Goal: Task Accomplishment & Management: Complete application form

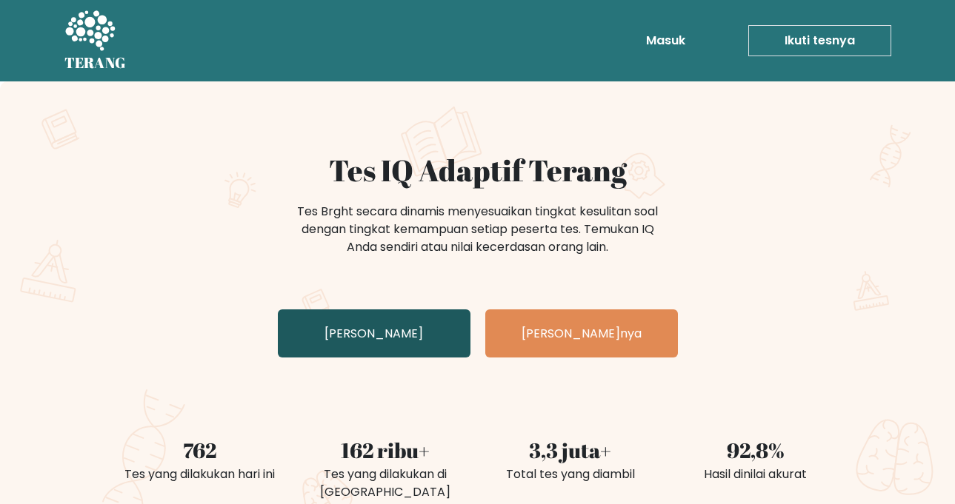
click at [374, 334] on font "Uji Diri Anda" at bounding box center [373, 333] width 98 height 17
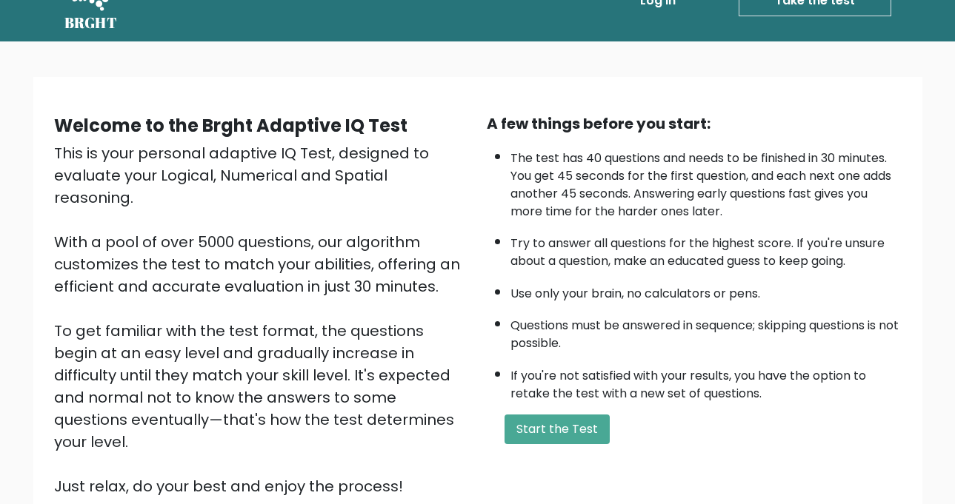
scroll to position [74, 0]
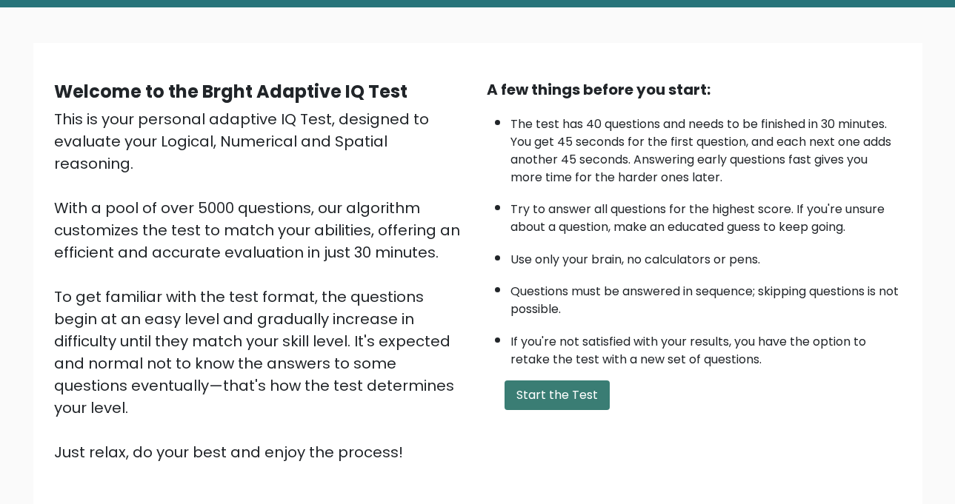
click at [529, 397] on button "Start the Test" at bounding box center [556, 396] width 105 height 30
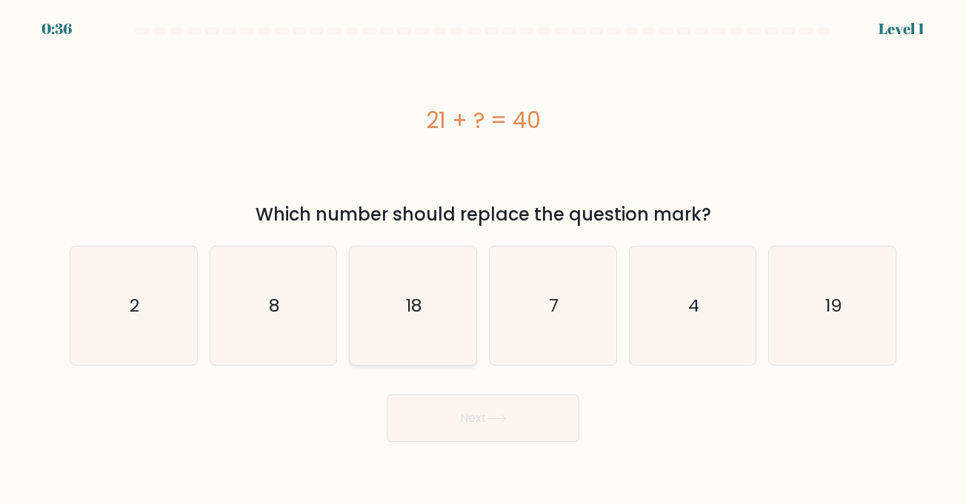
click at [424, 318] on icon "18" at bounding box center [413, 306] width 118 height 118
click at [483, 260] on input "c. 18" at bounding box center [483, 256] width 1 height 7
radio input "true"
click at [465, 429] on button "Next" at bounding box center [483, 418] width 193 height 47
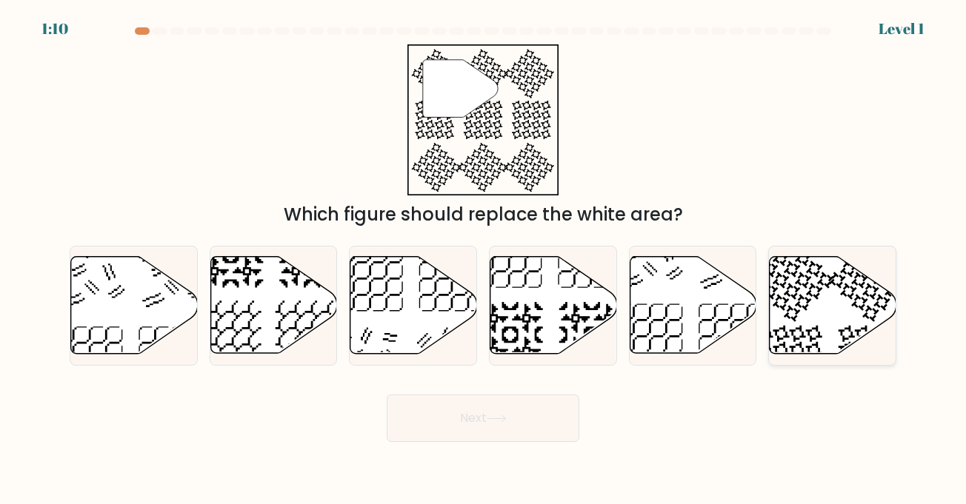
click at [822, 326] on icon at bounding box center [832, 305] width 127 height 97
click at [484, 260] on input "f." at bounding box center [483, 256] width 1 height 7
radio input "true"
click at [509, 407] on button "Next" at bounding box center [483, 418] width 193 height 47
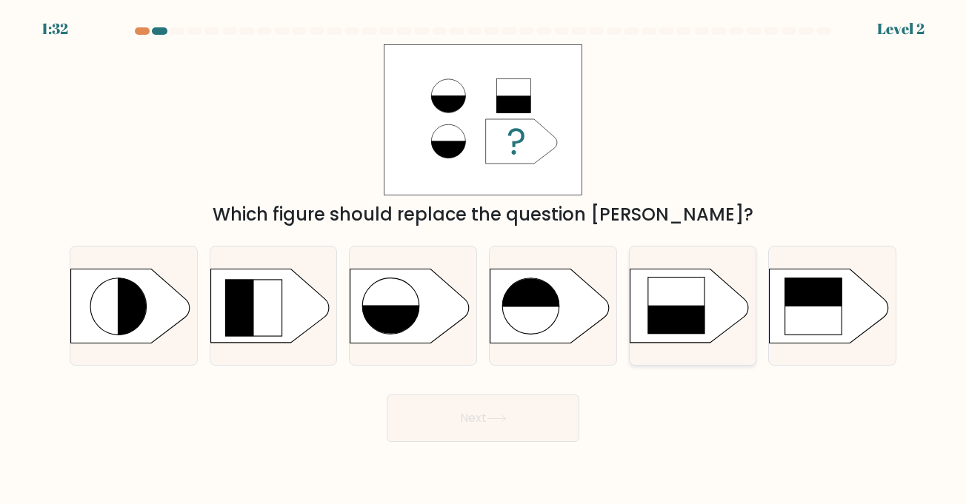
click at [681, 308] on rect at bounding box center [676, 335] width 58 height 58
click at [484, 260] on input "e." at bounding box center [483, 256] width 1 height 7
radio input "true"
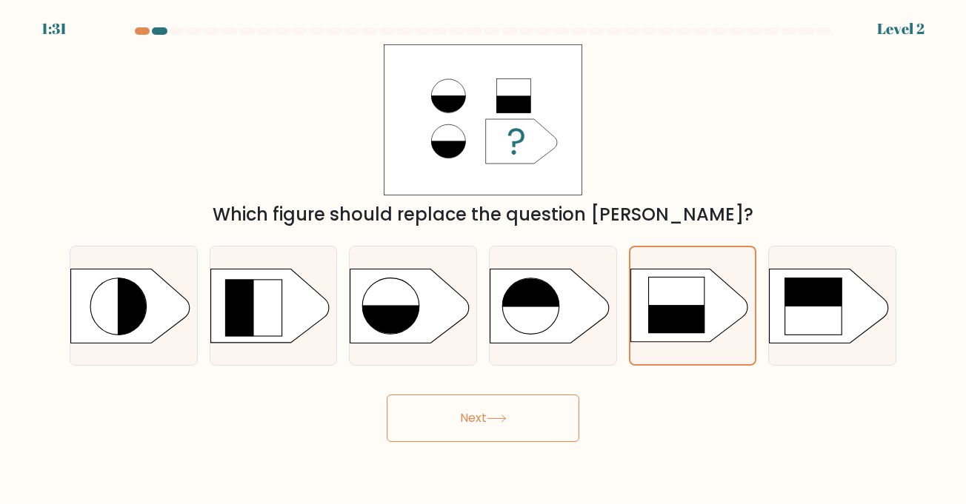
click at [484, 429] on button "Next" at bounding box center [483, 418] width 193 height 47
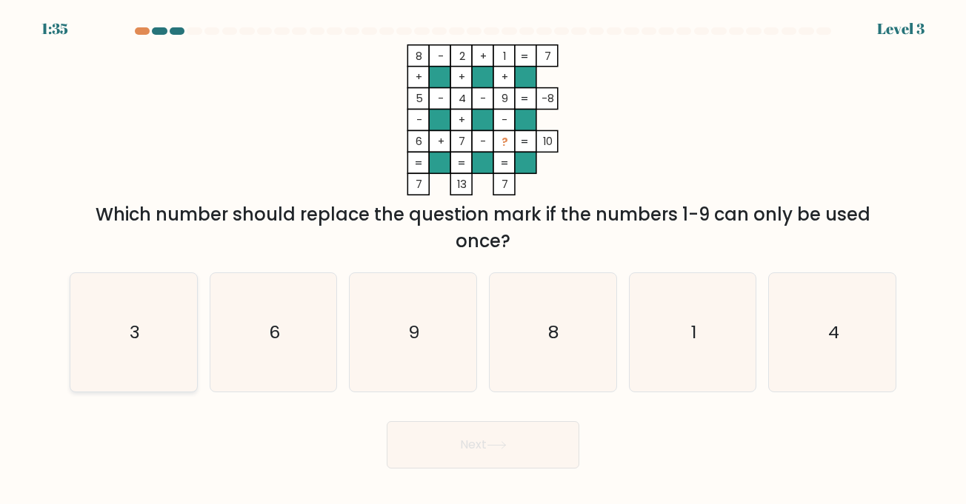
click at [129, 326] on icon "3" at bounding box center [133, 332] width 118 height 118
click at [483, 260] on input "a. 3" at bounding box center [483, 256] width 1 height 7
radio input "true"
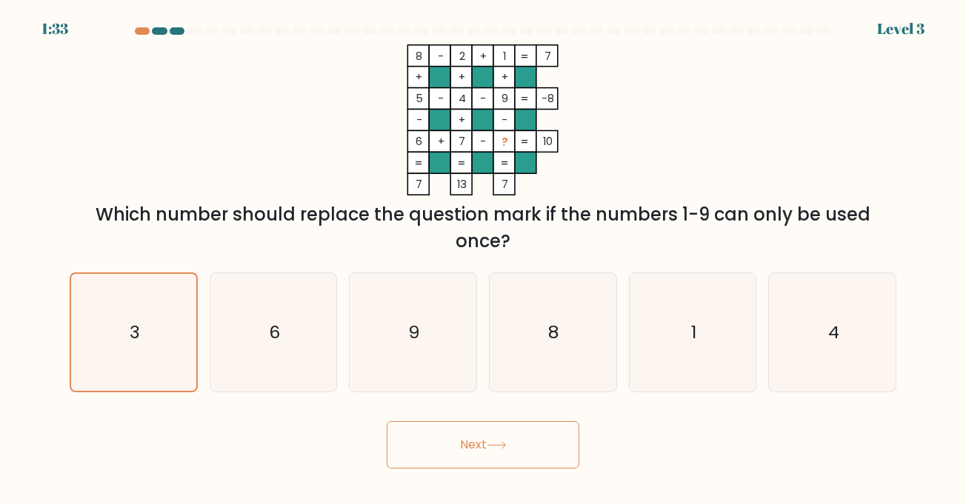
click at [493, 444] on icon at bounding box center [497, 445] width 20 height 8
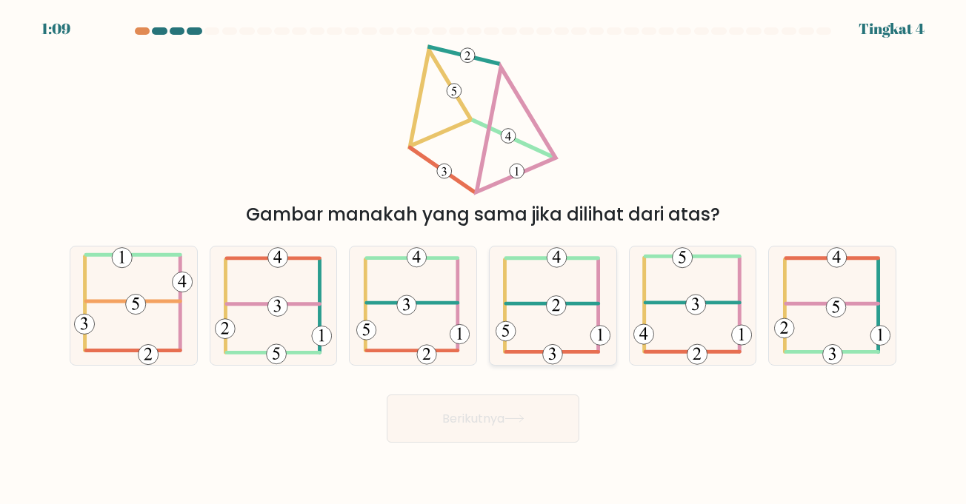
drag, startPoint x: 555, startPoint y: 297, endPoint x: 544, endPoint y: 290, distance: 12.3
click at [555, 297] on 232 at bounding box center [556, 306] width 20 height 20
click at [484, 260] on input "D." at bounding box center [483, 256] width 1 height 7
radio input "true"
click at [458, 424] on font "Berikutnya" at bounding box center [473, 418] width 62 height 17
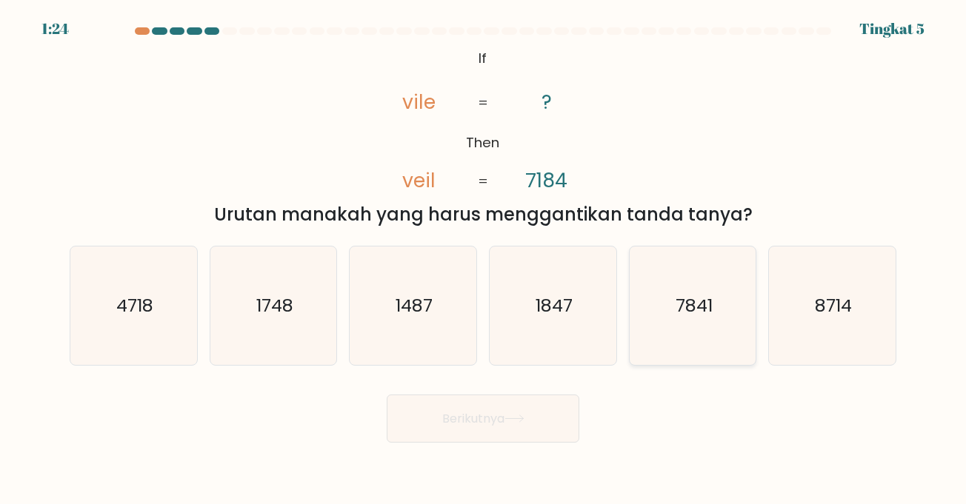
click at [707, 310] on text "7841" at bounding box center [693, 305] width 37 height 24
click at [484, 260] on input "Dan. 7841" at bounding box center [483, 256] width 1 height 7
radio input "true"
click at [475, 412] on font "Berikutnya" at bounding box center [473, 418] width 62 height 17
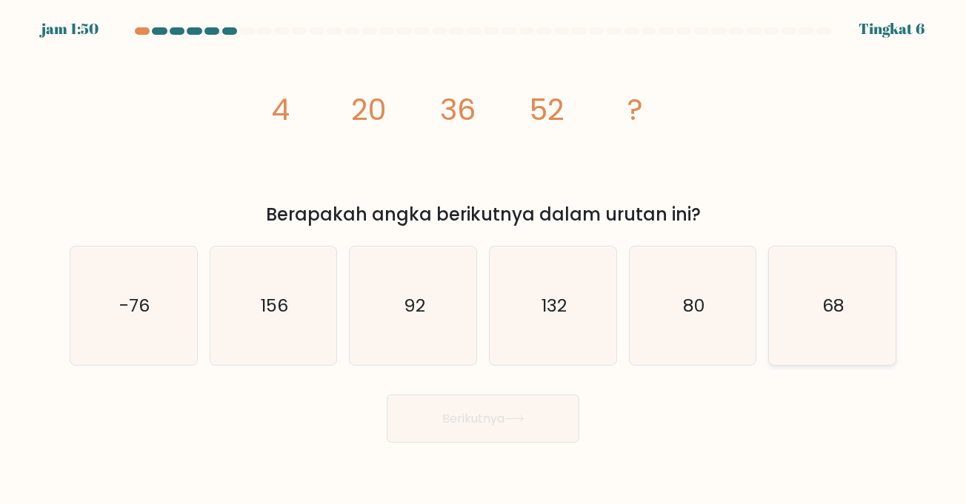
click at [841, 318] on text "68" at bounding box center [833, 305] width 22 height 24
click at [484, 260] on input "F. 68" at bounding box center [483, 256] width 1 height 7
radio input "true"
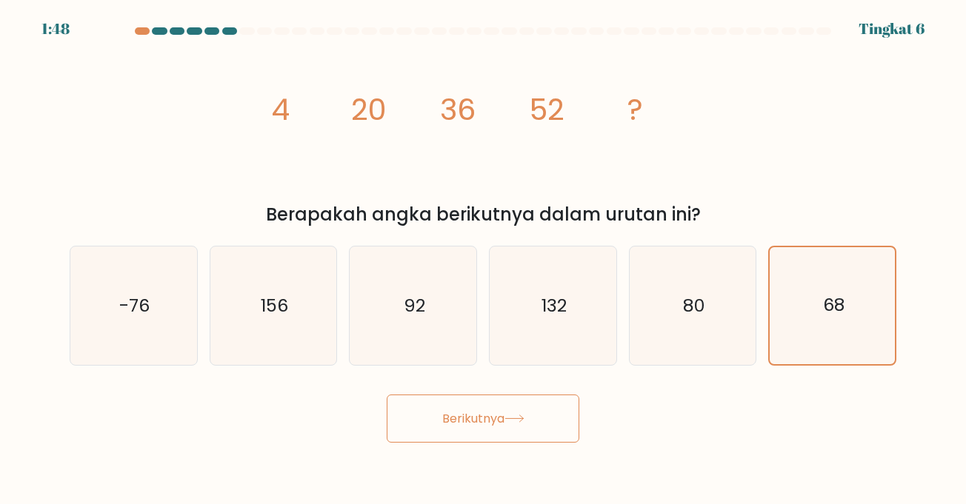
click at [467, 424] on font "Berikutnya" at bounding box center [473, 418] width 62 height 17
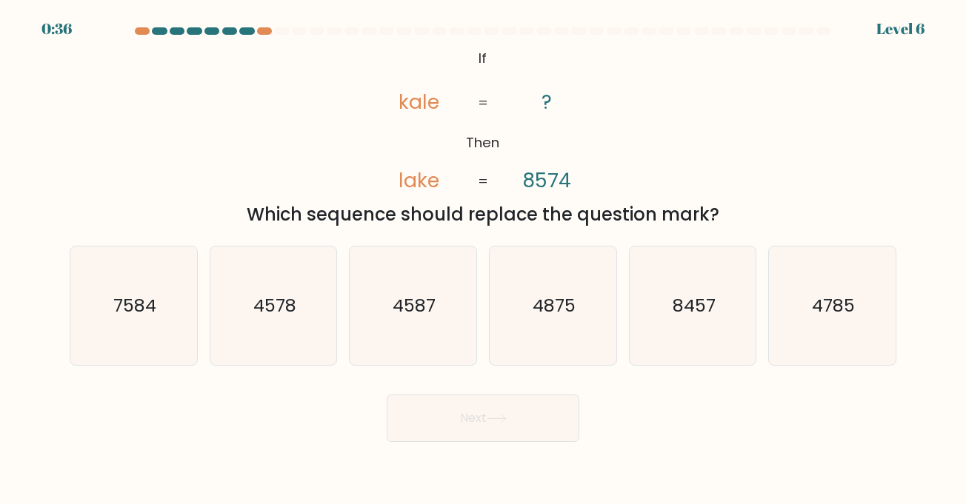
click at [246, 33] on div at bounding box center [246, 30] width 15 height 7
click at [146, 313] on text "7584" at bounding box center [134, 305] width 43 height 24
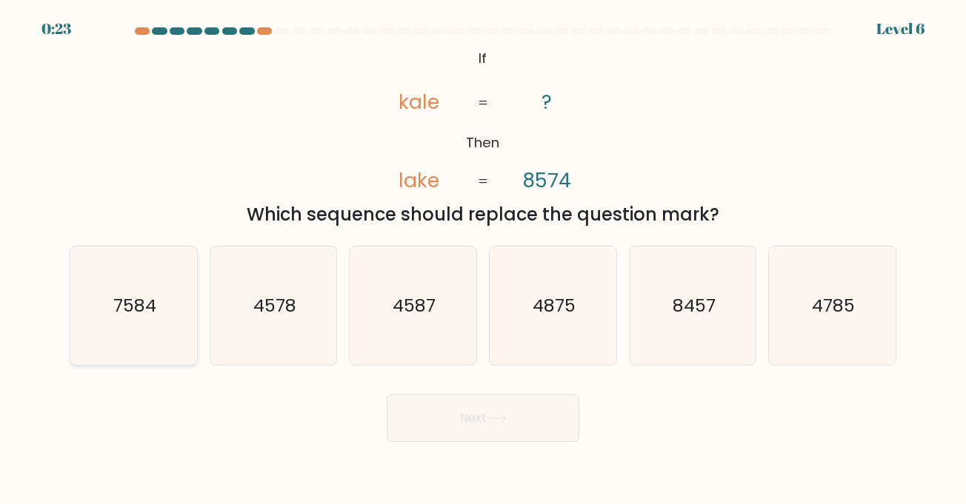
click at [483, 260] on input "a. 7584" at bounding box center [483, 256] width 1 height 7
radio input "true"
click at [471, 424] on button "Next" at bounding box center [483, 418] width 193 height 47
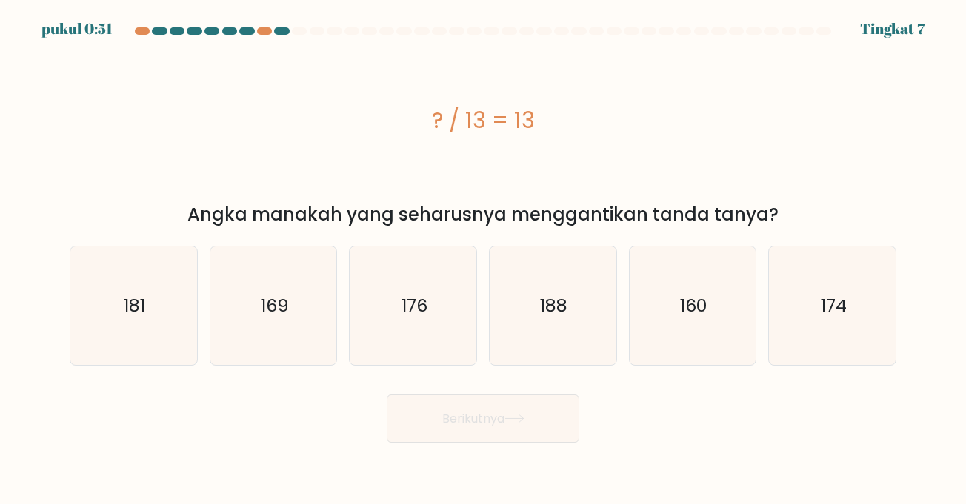
click at [207, 26] on div "pukul 0:51 Tingkat 7" at bounding box center [483, 20] width 966 height 40
click at [207, 26] on div "pukul 0:50 Tingkat 7" at bounding box center [483, 20] width 966 height 40
click at [253, 287] on icon "169" at bounding box center [273, 306] width 118 height 118
click at [483, 260] on input "B. 169" at bounding box center [483, 256] width 1 height 7
radio input "true"
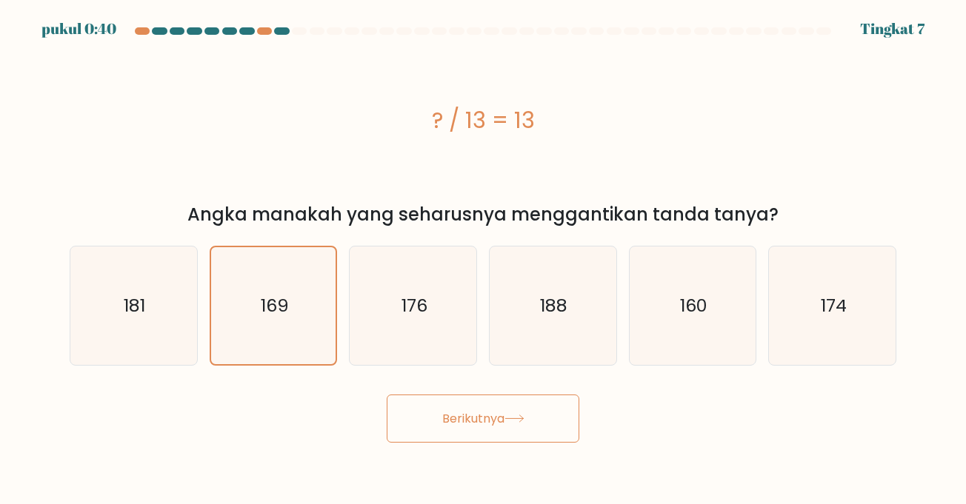
click at [481, 424] on font "Berikutnya" at bounding box center [473, 418] width 62 height 17
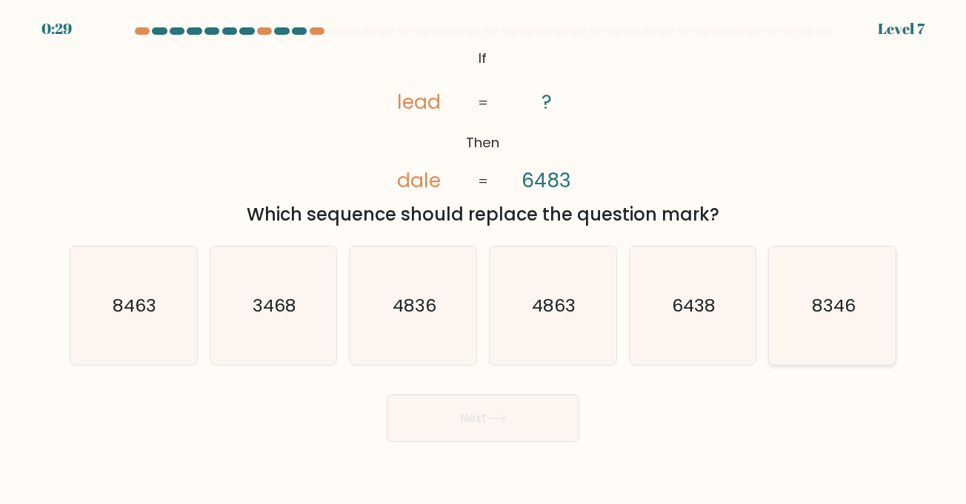
click at [818, 322] on icon "8346" at bounding box center [832, 306] width 118 height 118
click at [484, 260] on input "f. 8346" at bounding box center [483, 256] width 1 height 7
radio input "true"
click at [790, 321] on icon "8346" at bounding box center [832, 305] width 117 height 117
click at [484, 260] on input "f. 8346" at bounding box center [483, 256] width 1 height 7
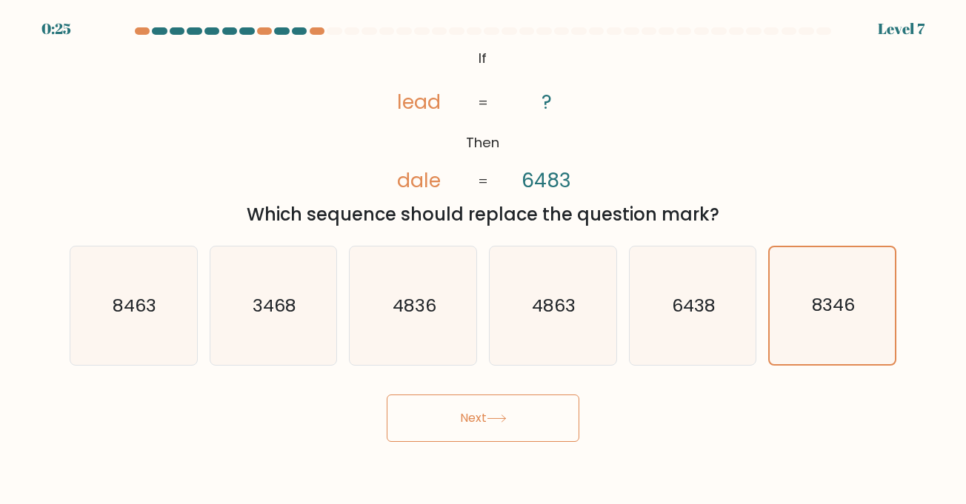
click at [460, 410] on button "Next" at bounding box center [483, 418] width 193 height 47
click at [462, 419] on button "Next" at bounding box center [483, 418] width 193 height 47
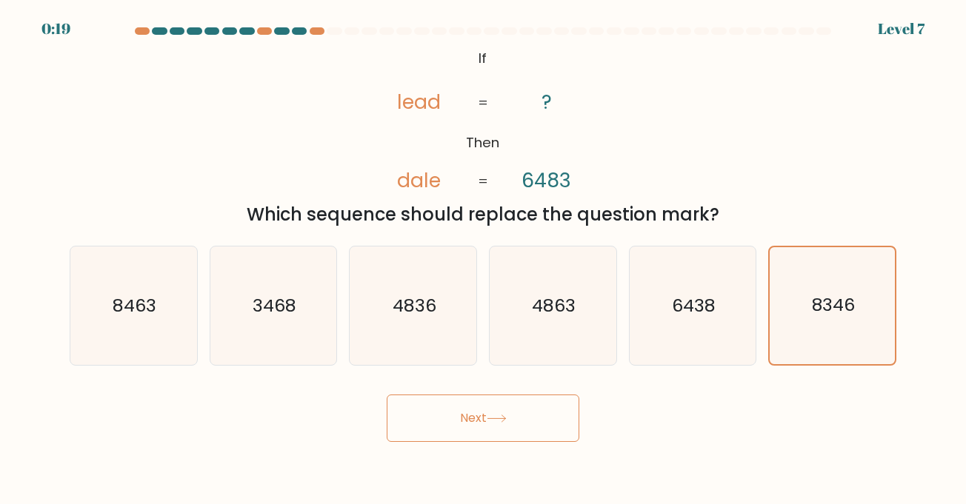
click at [468, 418] on button "Next" at bounding box center [483, 418] width 193 height 47
drag, startPoint x: 468, startPoint y: 418, endPoint x: 740, endPoint y: 325, distance: 287.3
click at [521, 404] on button "Next" at bounding box center [483, 418] width 193 height 47
click at [851, 280] on icon "8346" at bounding box center [832, 305] width 117 height 117
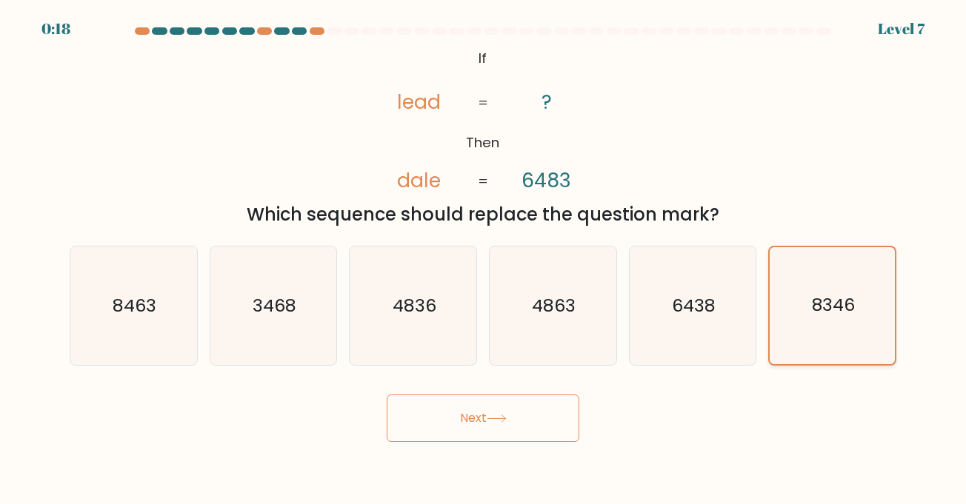
click at [484, 260] on input "f. 8346" at bounding box center [483, 256] width 1 height 7
click at [834, 290] on icon "8346" at bounding box center [832, 305] width 117 height 117
click at [484, 260] on input "f. 8346" at bounding box center [483, 256] width 1 height 7
click at [834, 290] on icon "8346" at bounding box center [832, 305] width 117 height 117
click at [484, 260] on input "f. 8346" at bounding box center [483, 256] width 1 height 7
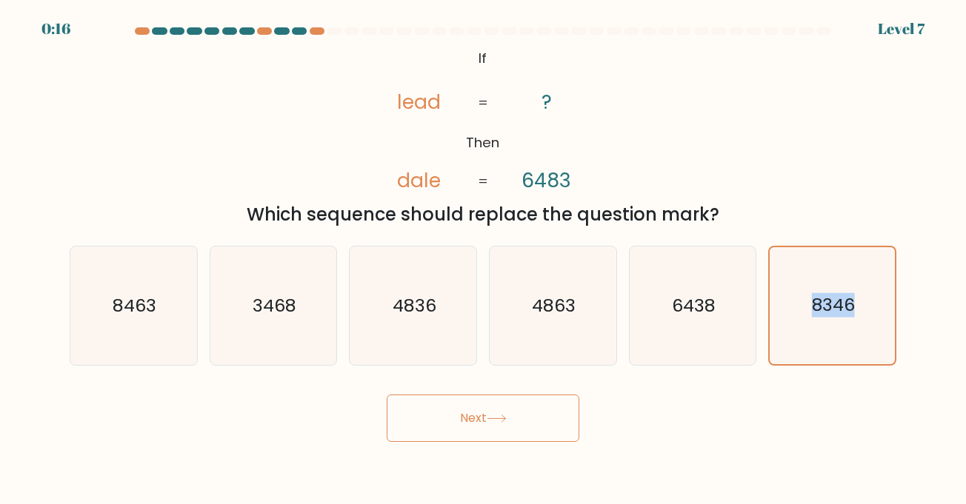
click at [469, 438] on button "Next" at bounding box center [483, 418] width 193 height 47
click at [469, 432] on button "Next" at bounding box center [483, 418] width 193 height 47
click at [518, 402] on button "Next" at bounding box center [483, 418] width 193 height 47
click at [518, 403] on button "Next" at bounding box center [483, 418] width 193 height 47
drag, startPoint x: 518, startPoint y: 403, endPoint x: 871, endPoint y: 206, distance: 403.8
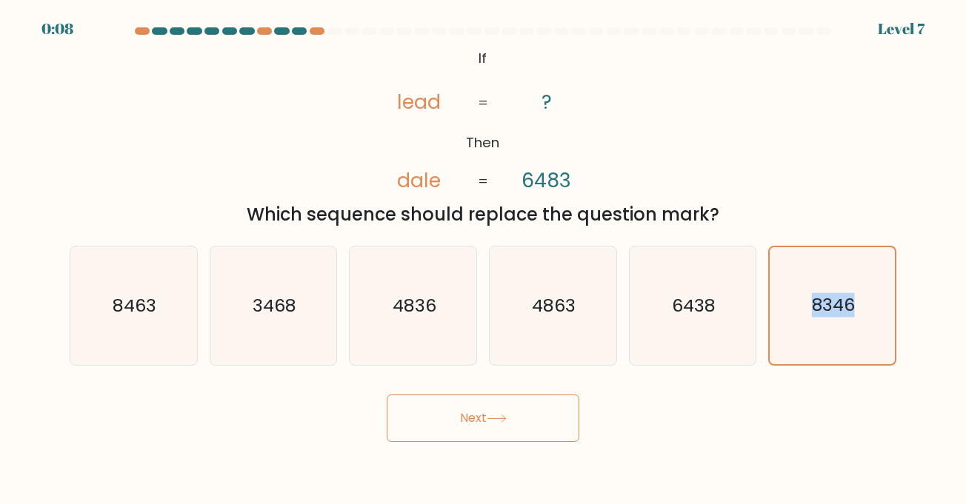
click at [871, 206] on form "If ?" at bounding box center [483, 234] width 966 height 415
drag, startPoint x: 870, startPoint y: 207, endPoint x: 870, endPoint y: 190, distance: 17.0
click at [870, 190] on div "@import url('[URL][DOMAIN_NAME]); If Then lead [PERSON_NAME] ? 6483 = = Which s…" at bounding box center [483, 136] width 844 height 184
click at [414, 392] on div "Next" at bounding box center [483, 413] width 844 height 59
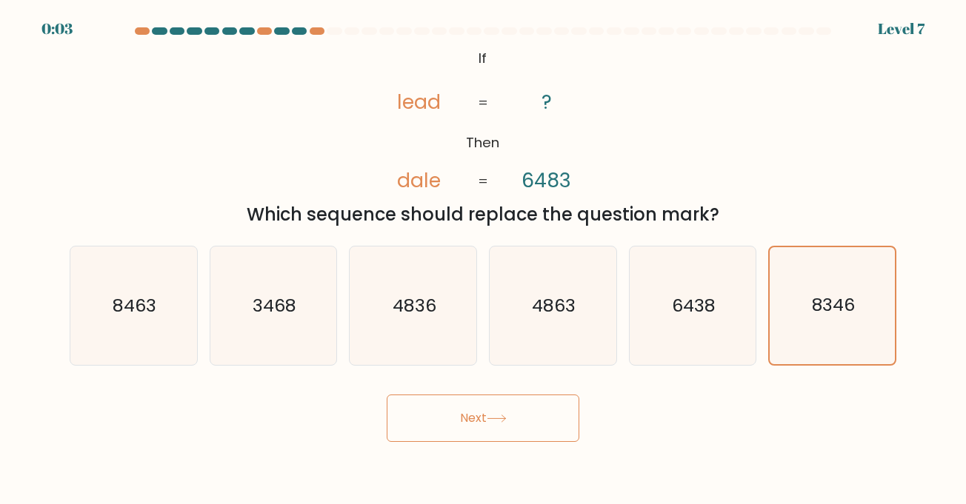
click at [502, 427] on button "Next" at bounding box center [483, 418] width 193 height 47
click at [504, 428] on button "Next" at bounding box center [483, 418] width 193 height 47
click at [504, 427] on button "Next" at bounding box center [483, 418] width 193 height 47
click at [502, 425] on button "Next" at bounding box center [483, 418] width 193 height 47
click at [501, 424] on button "Next" at bounding box center [483, 418] width 193 height 47
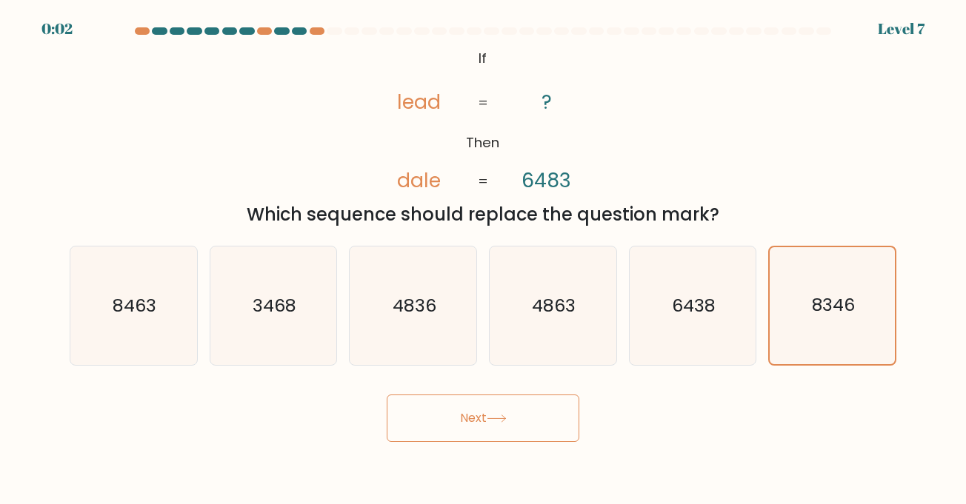
click at [501, 424] on button "Next" at bounding box center [483, 418] width 193 height 47
click at [501, 422] on icon at bounding box center [497, 419] width 20 height 8
click at [504, 418] on icon at bounding box center [497, 419] width 20 height 8
click at [385, 471] on body "EXPIRED Level 7" at bounding box center [483, 252] width 966 height 504
click at [386, 470] on body "EXPIRED Level 7" at bounding box center [483, 252] width 966 height 504
